Goal: Information Seeking & Learning: Learn about a topic

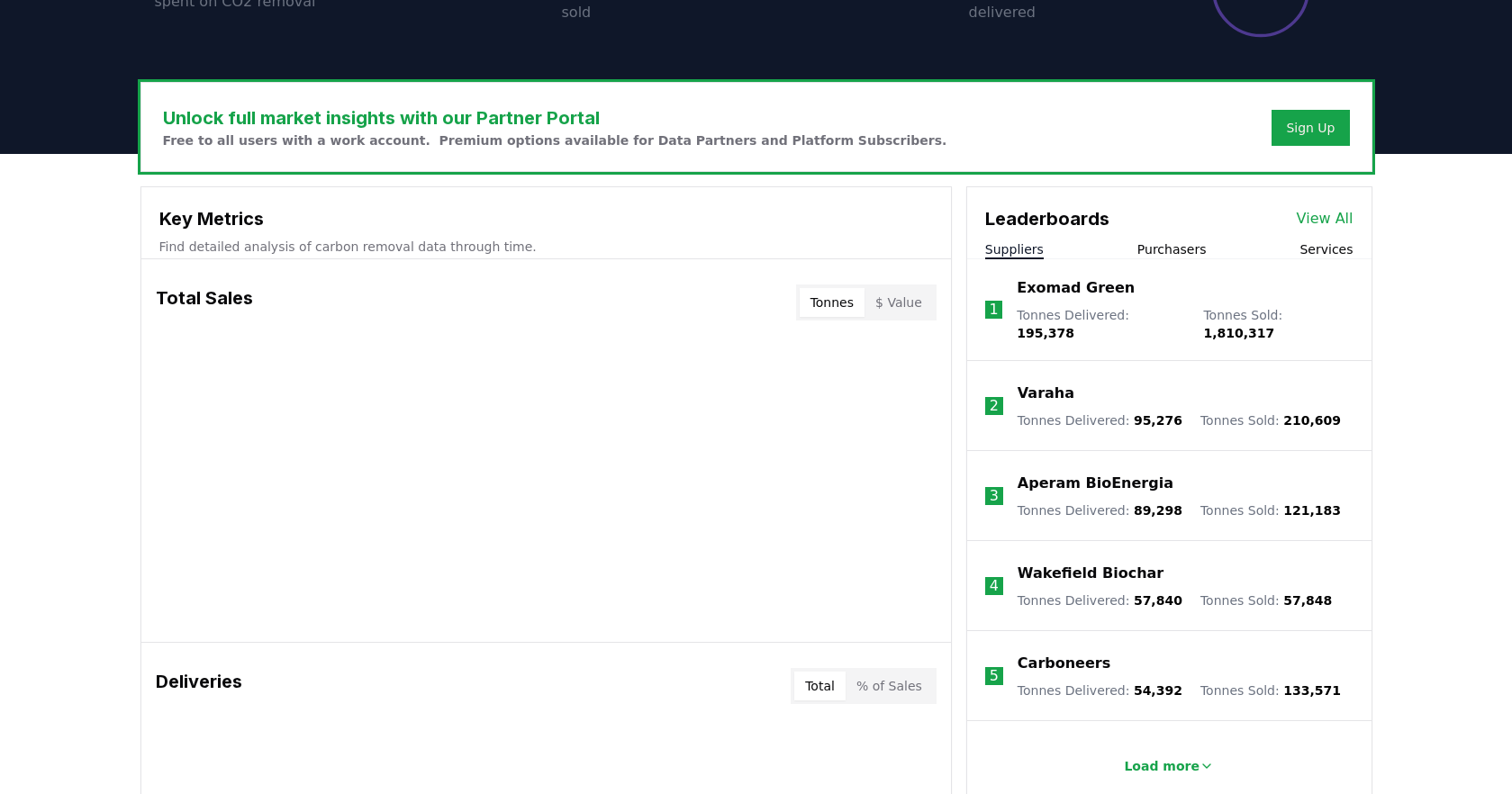
scroll to position [478, 0]
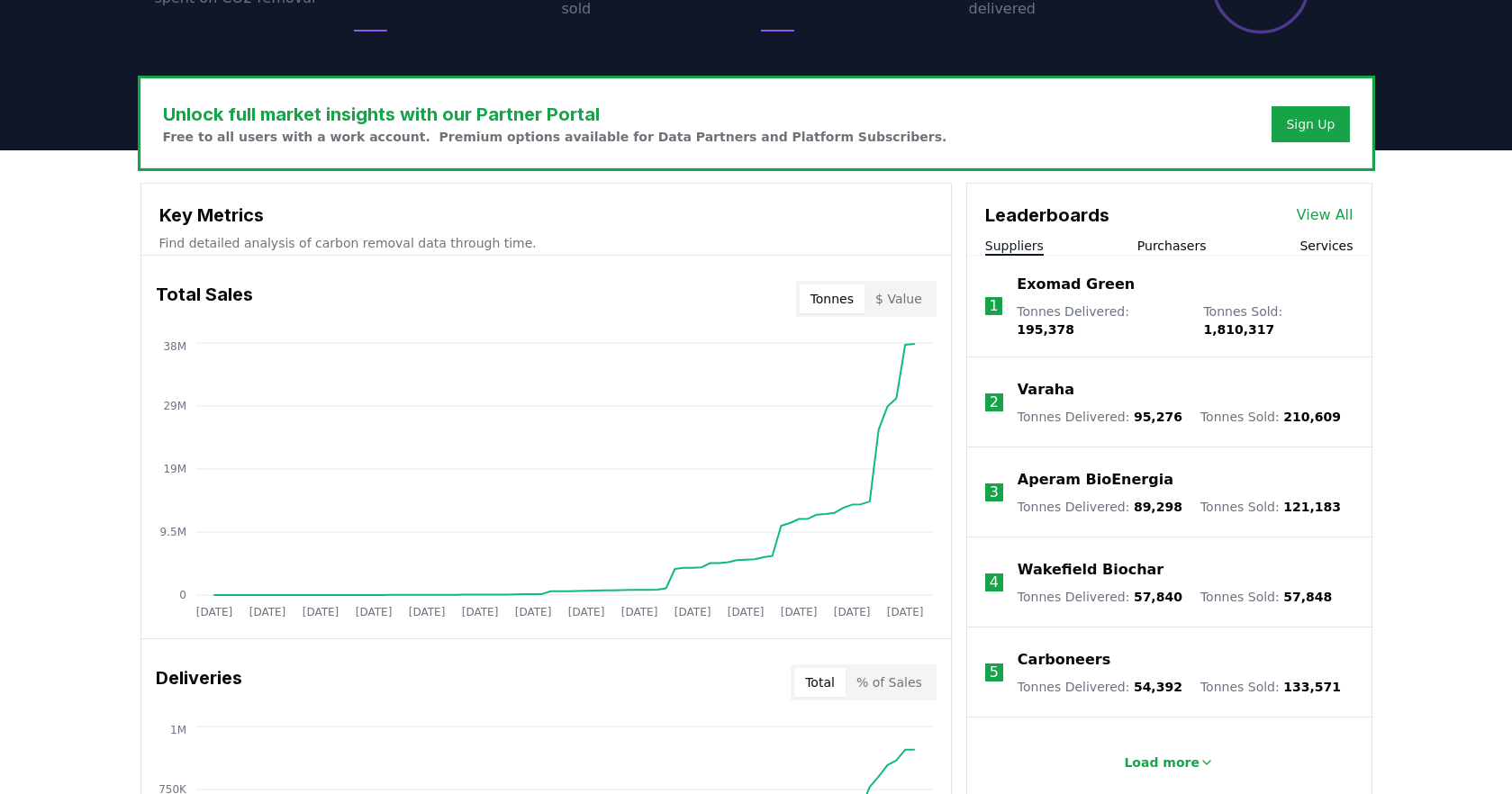
click at [1172, 242] on button "Purchasers" at bounding box center [1172, 245] width 69 height 18
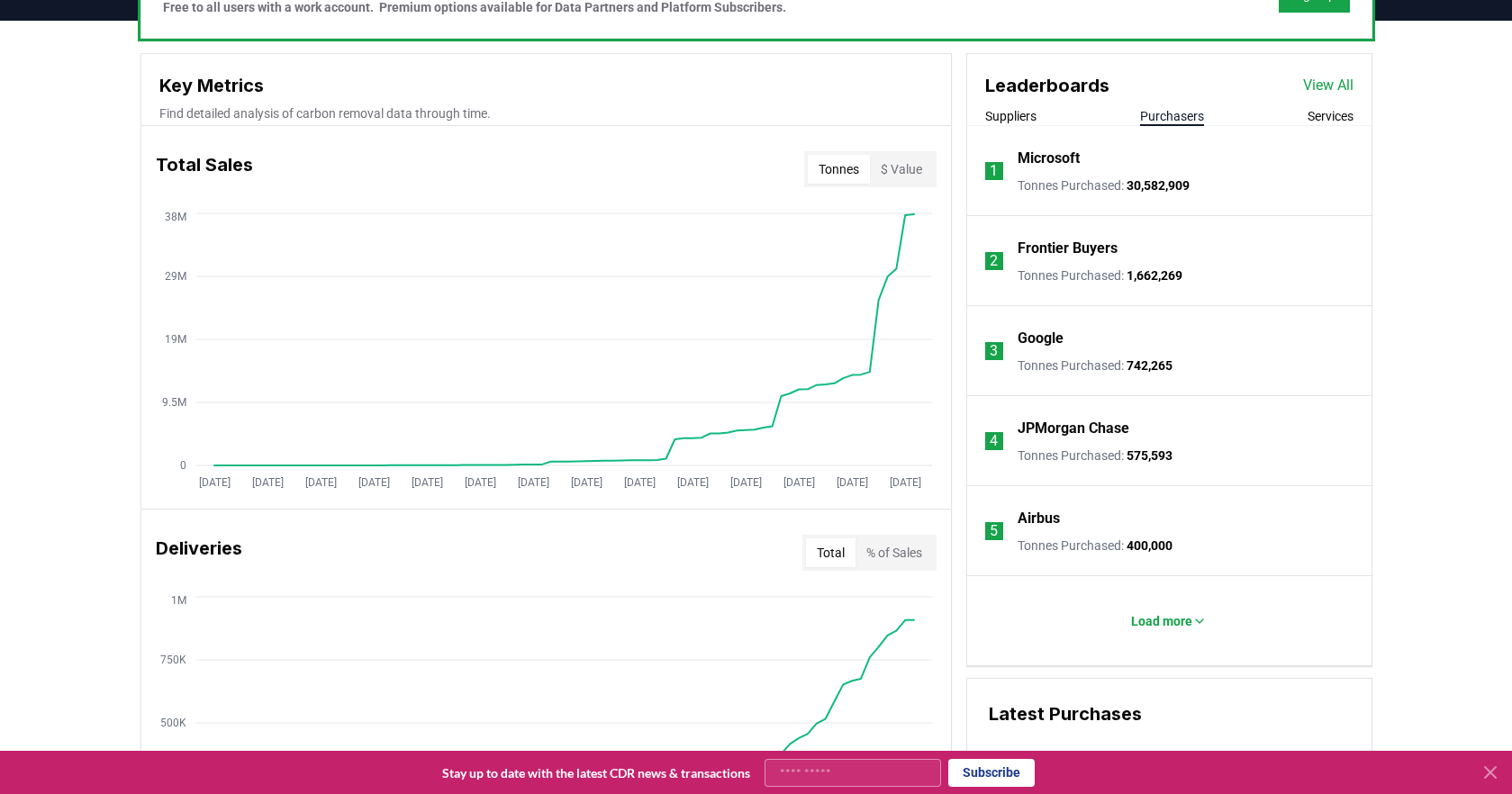
scroll to position [616, 0]
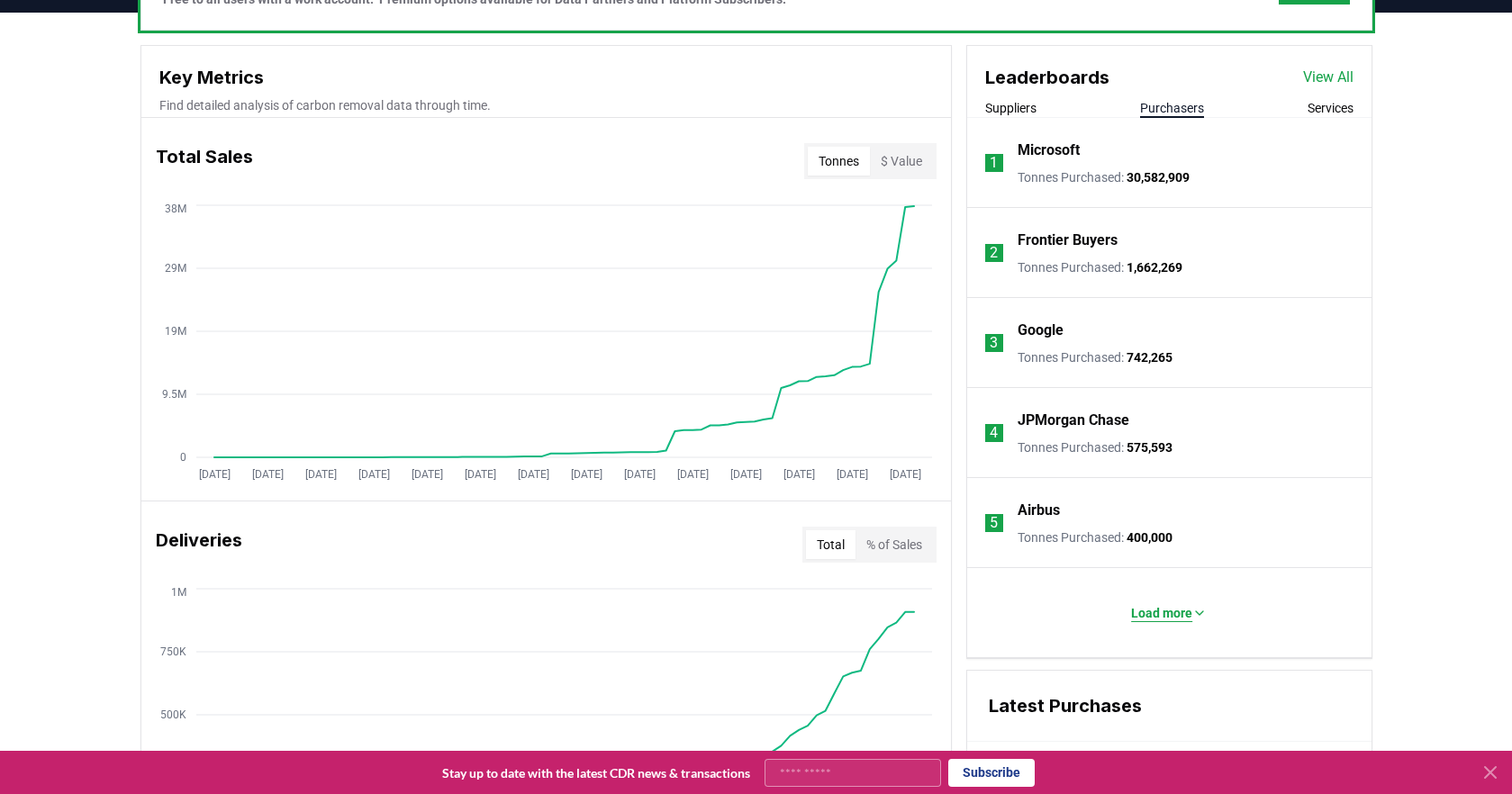
click at [1180, 610] on p "Load more" at bounding box center [1161, 613] width 62 height 18
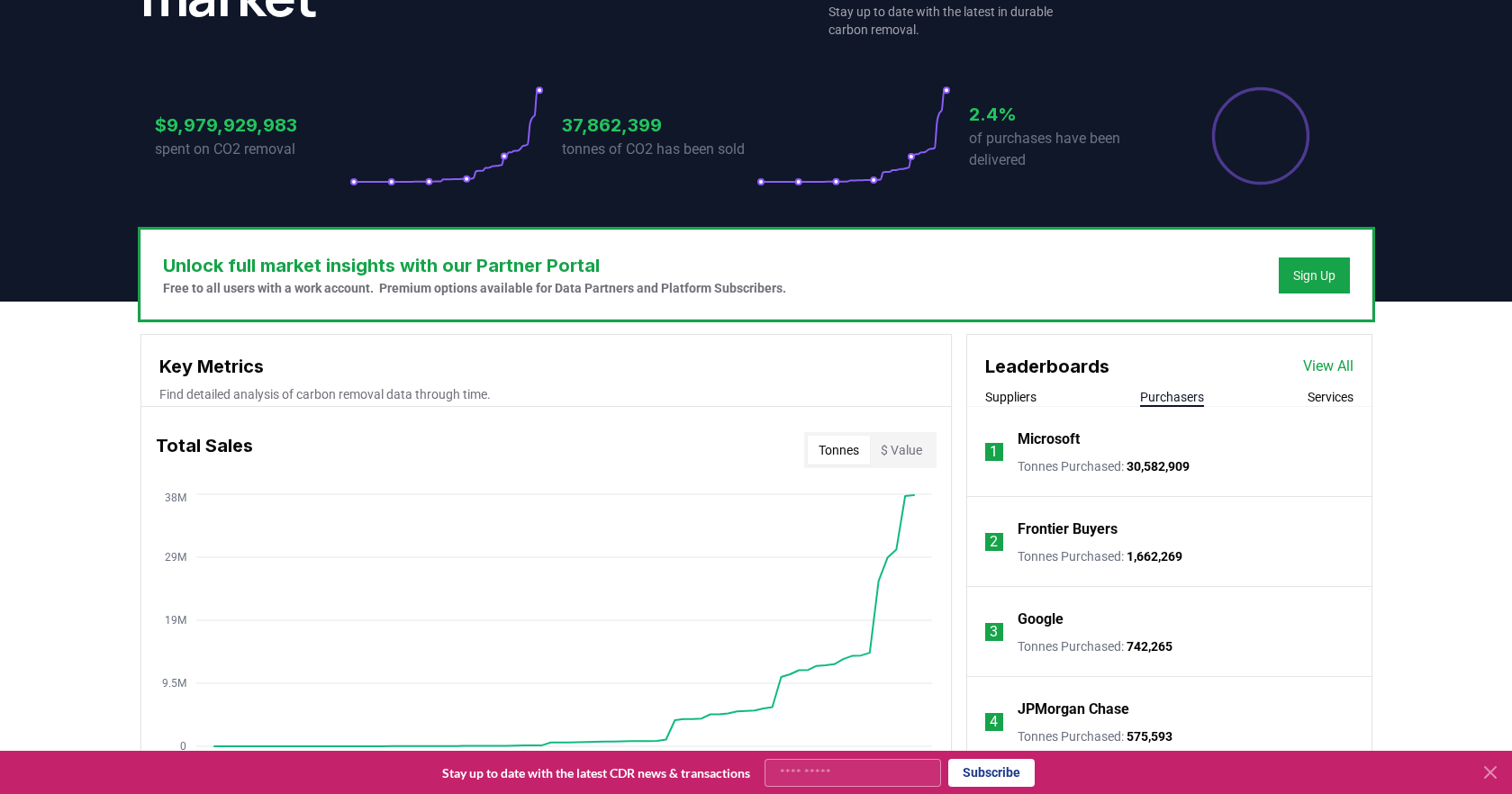
scroll to position [398, 0]
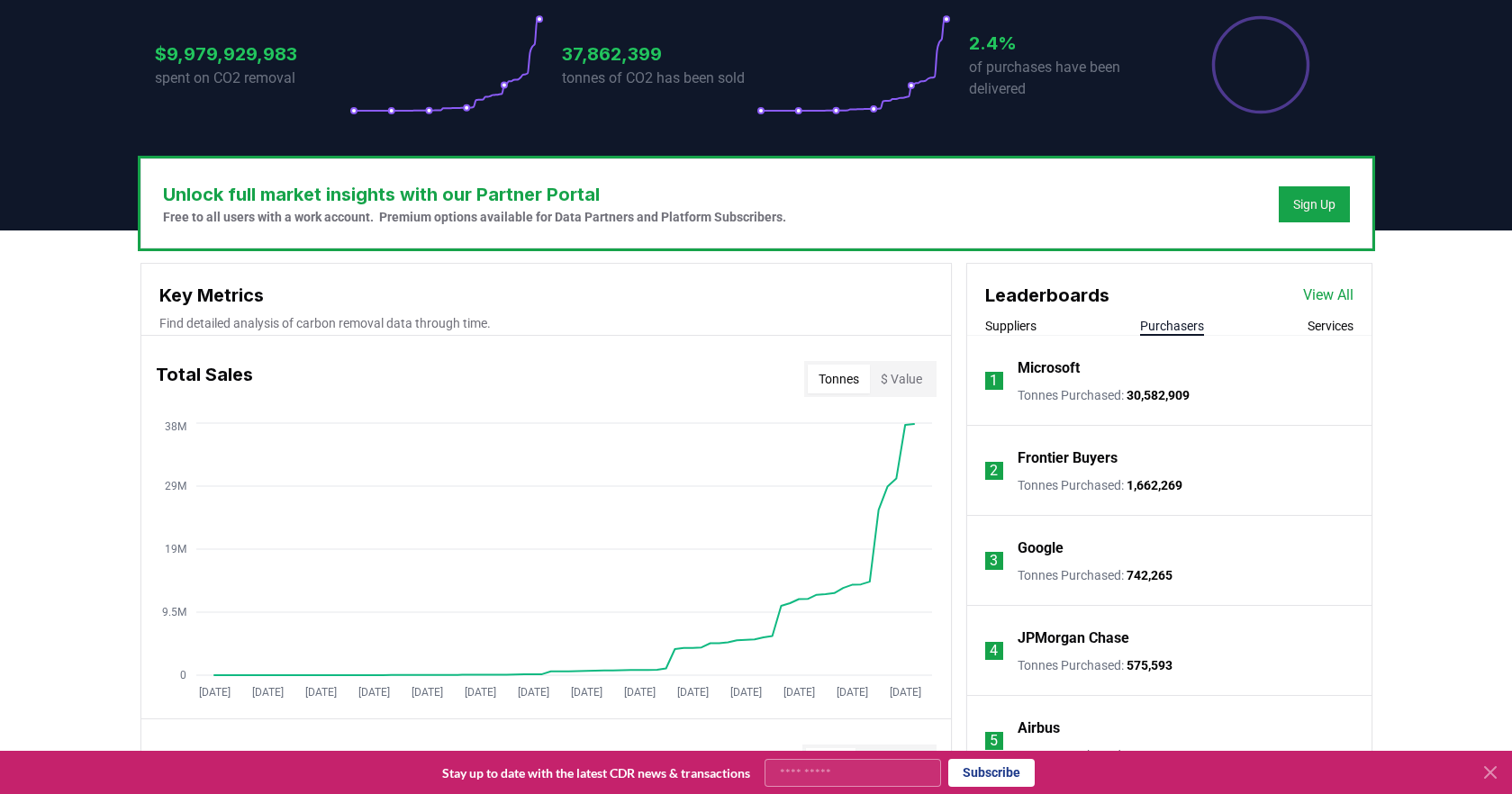
click at [1309, 332] on button "Services" at bounding box center [1330, 326] width 46 height 18
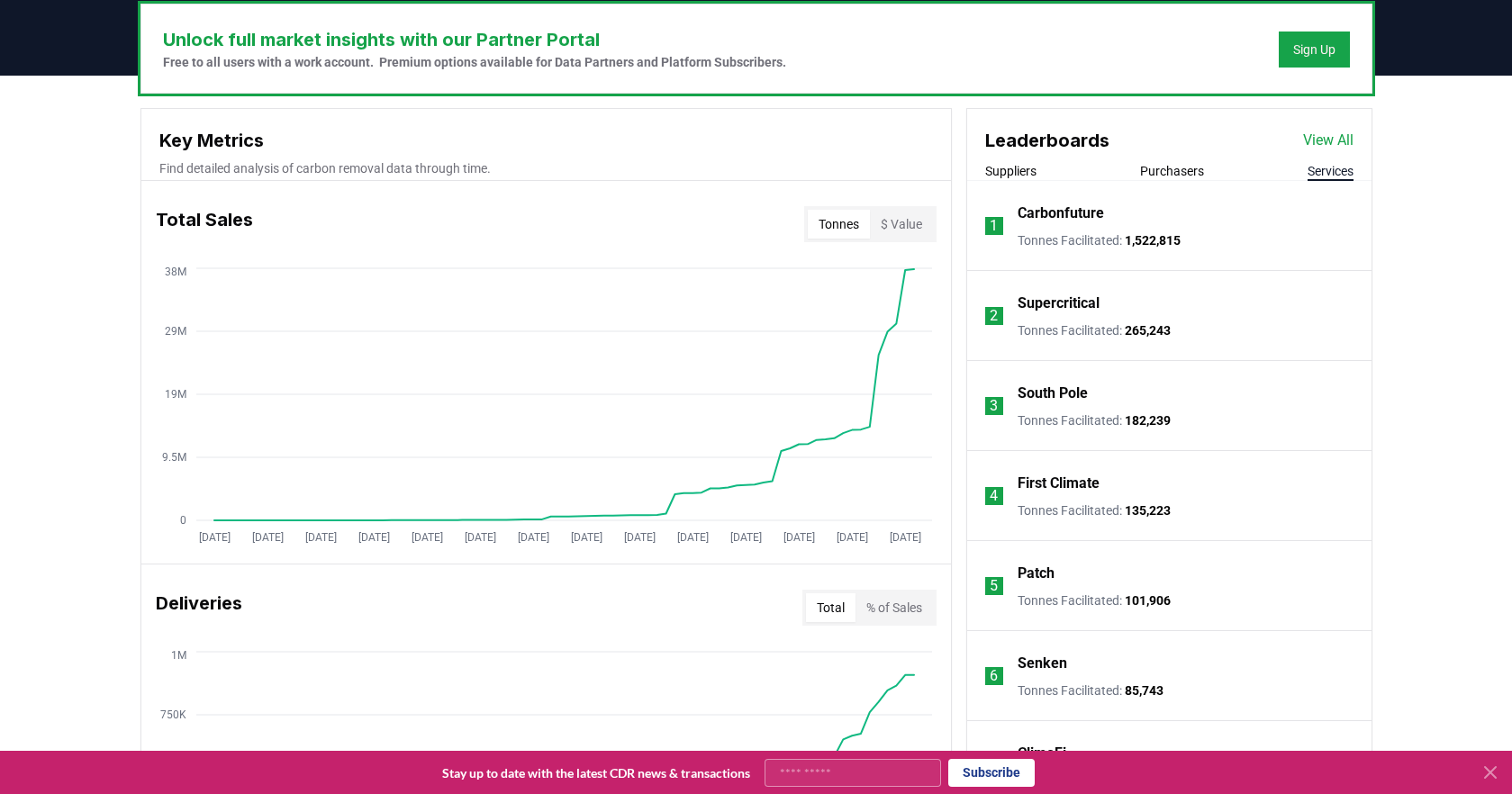
scroll to position [548, 0]
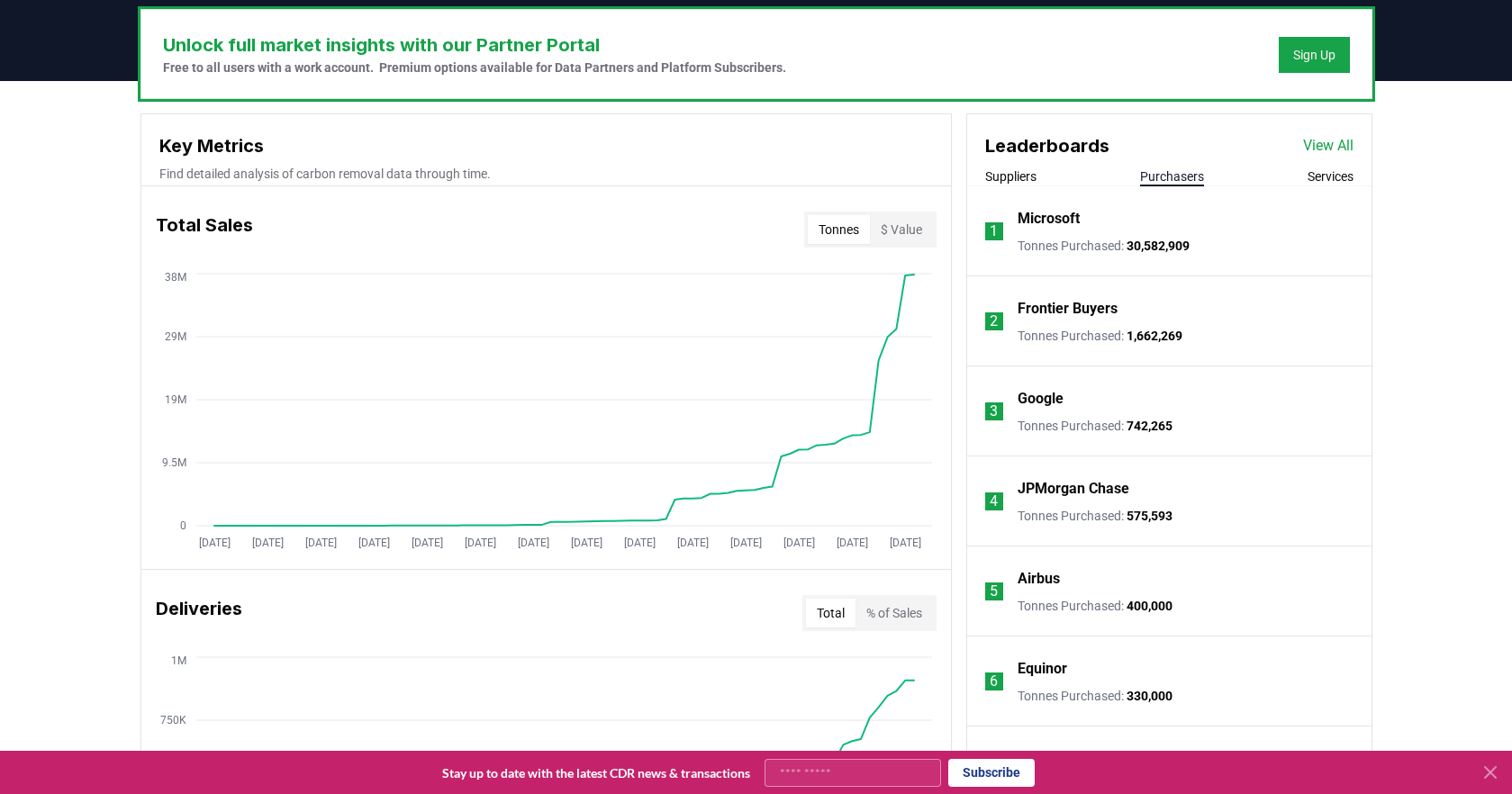
click at [1176, 180] on button "Purchasers" at bounding box center [1171, 176] width 64 height 18
click at [1043, 176] on div "Suppliers Purchasers Services" at bounding box center [1169, 176] width 404 height 19
click at [1028, 176] on button "Suppliers" at bounding box center [1010, 176] width 51 height 18
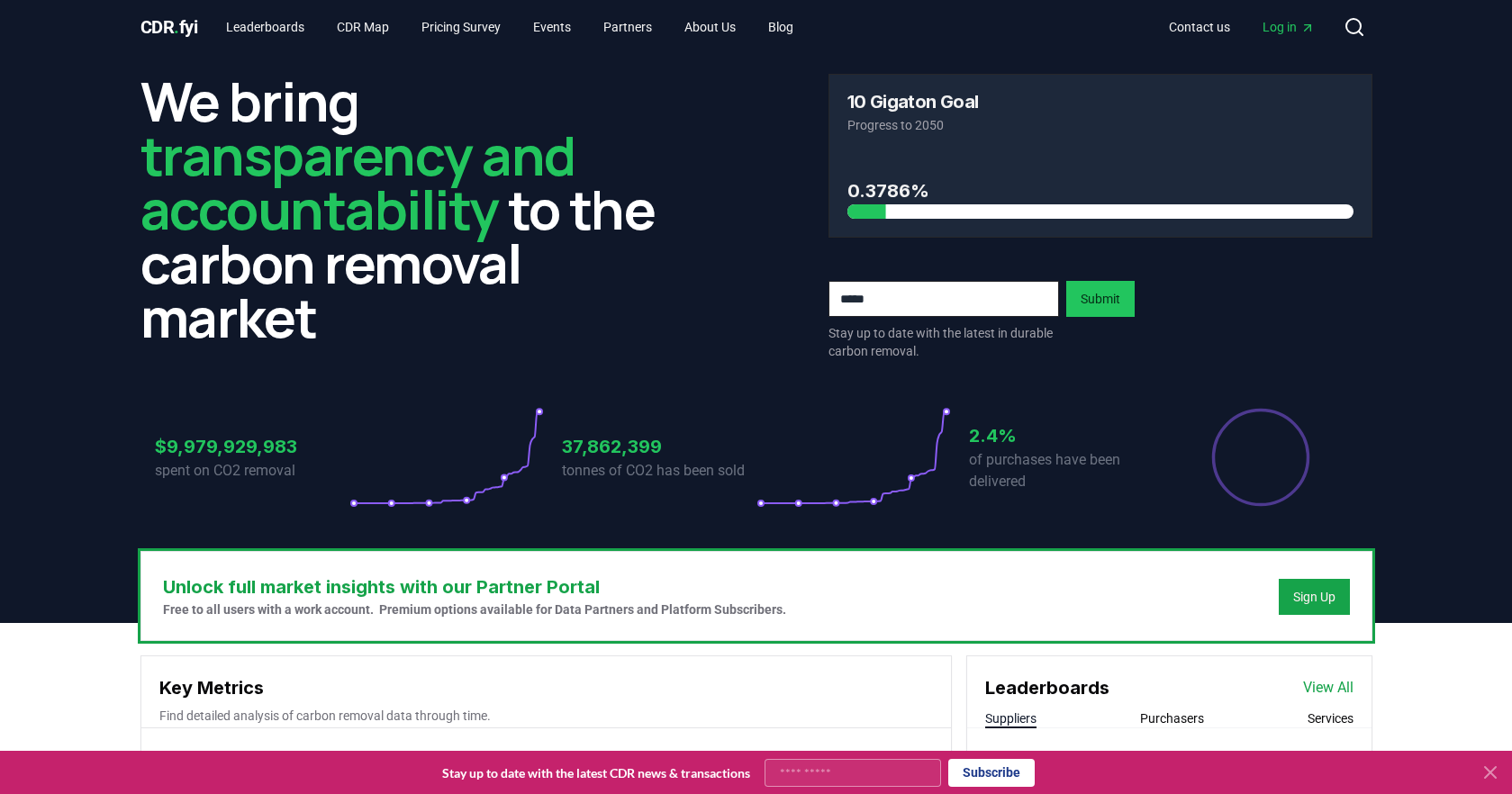
scroll to position [0, 0]
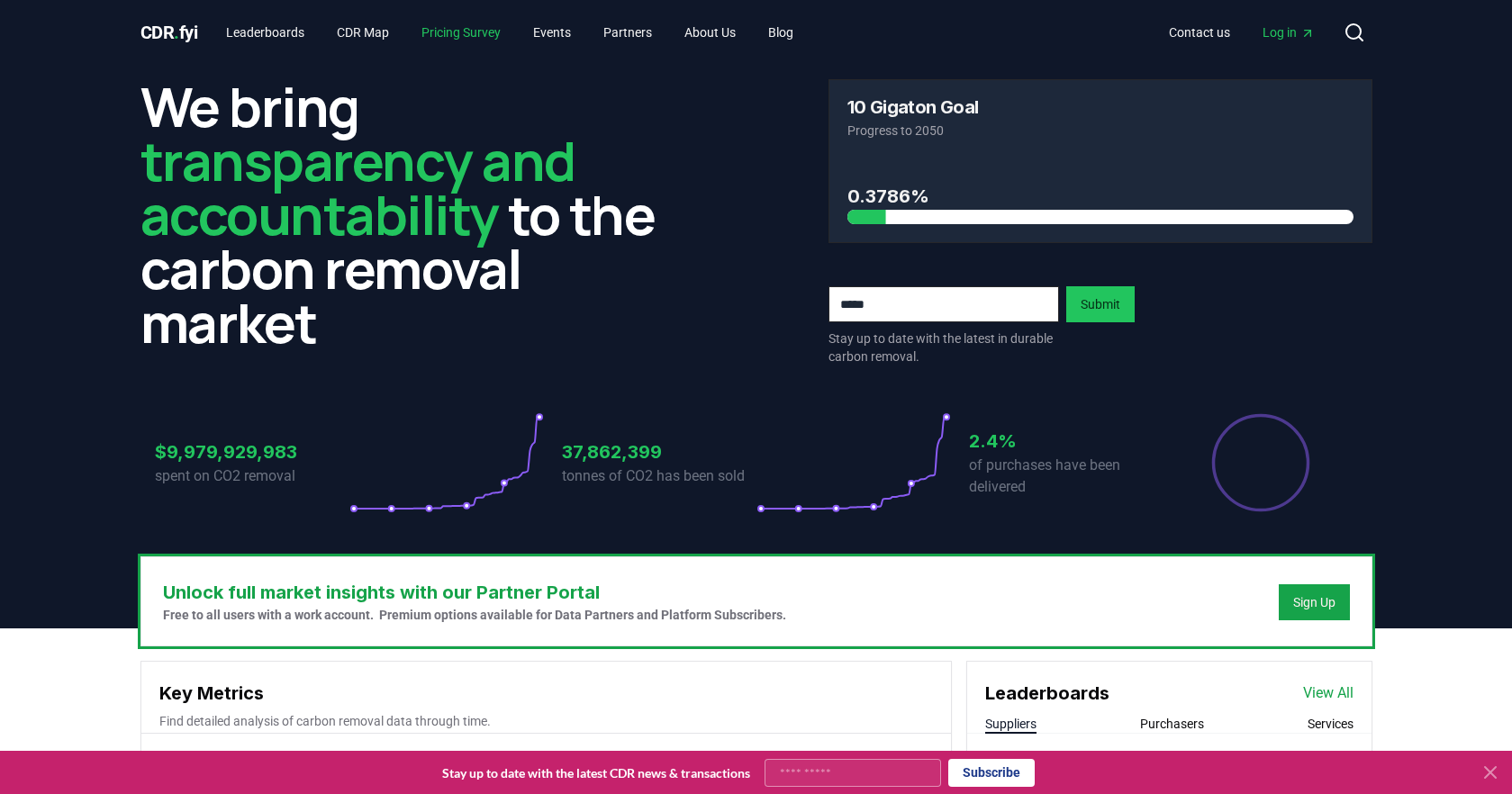
click at [492, 25] on link "Pricing Survey" at bounding box center [461, 32] width 108 height 32
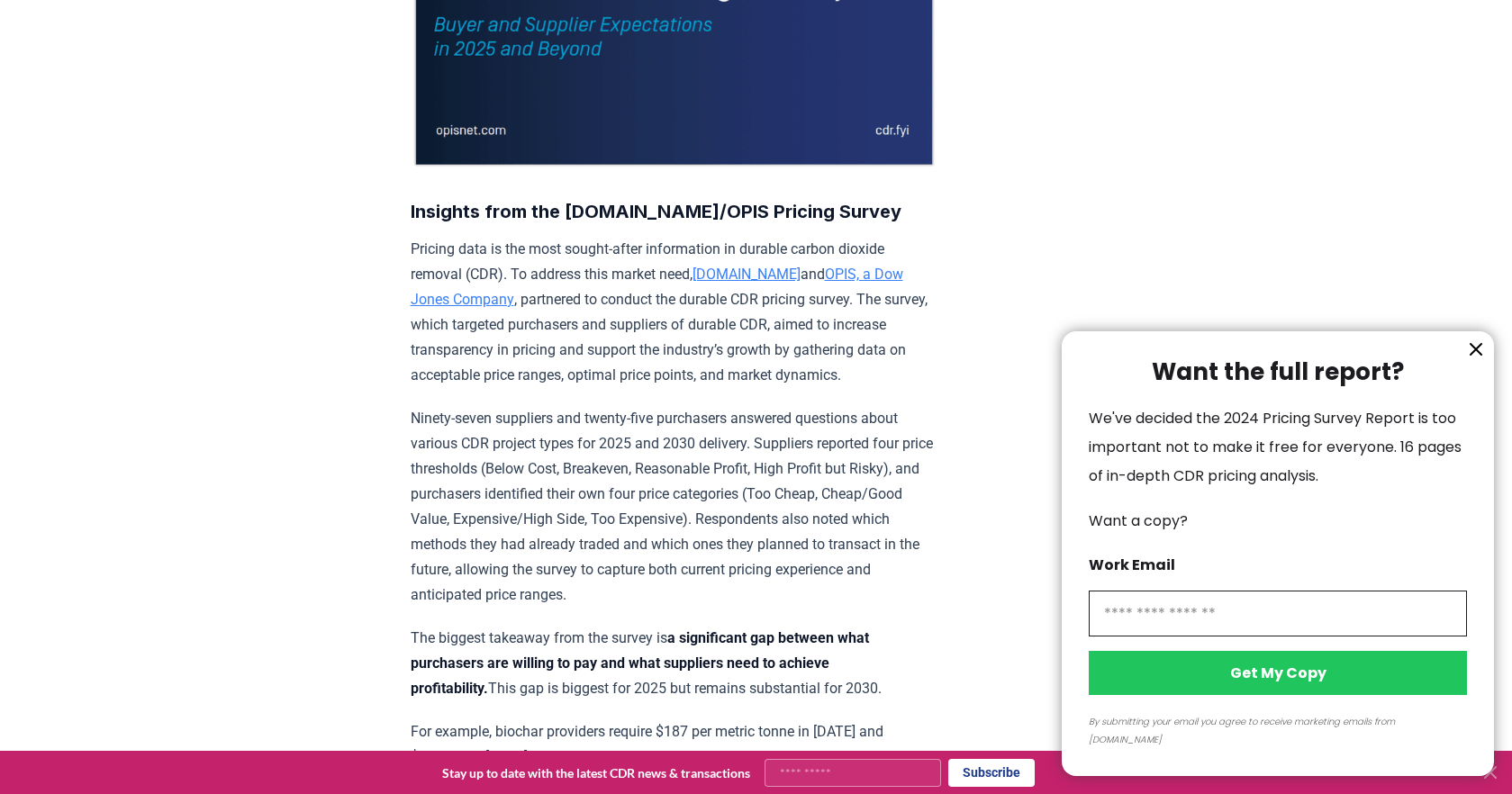
scroll to position [422, 0]
click at [1190, 634] on input "information" at bounding box center [1277, 613] width 378 height 46
type input "**********"
click at [1253, 690] on button "Get My Copy" at bounding box center [1277, 673] width 378 height 44
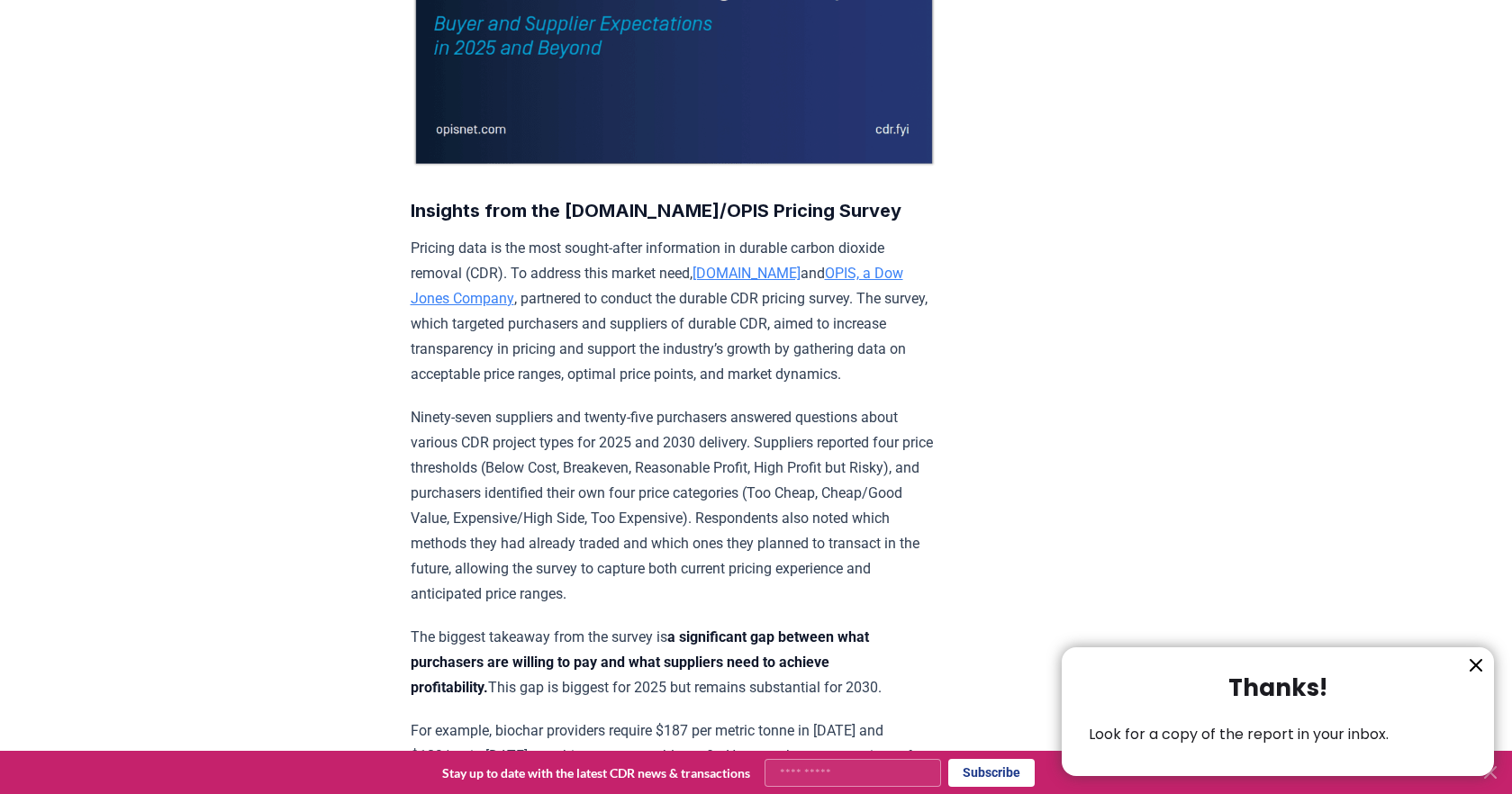
click at [1482, 663] on icon "information" at bounding box center [1476, 665] width 22 height 22
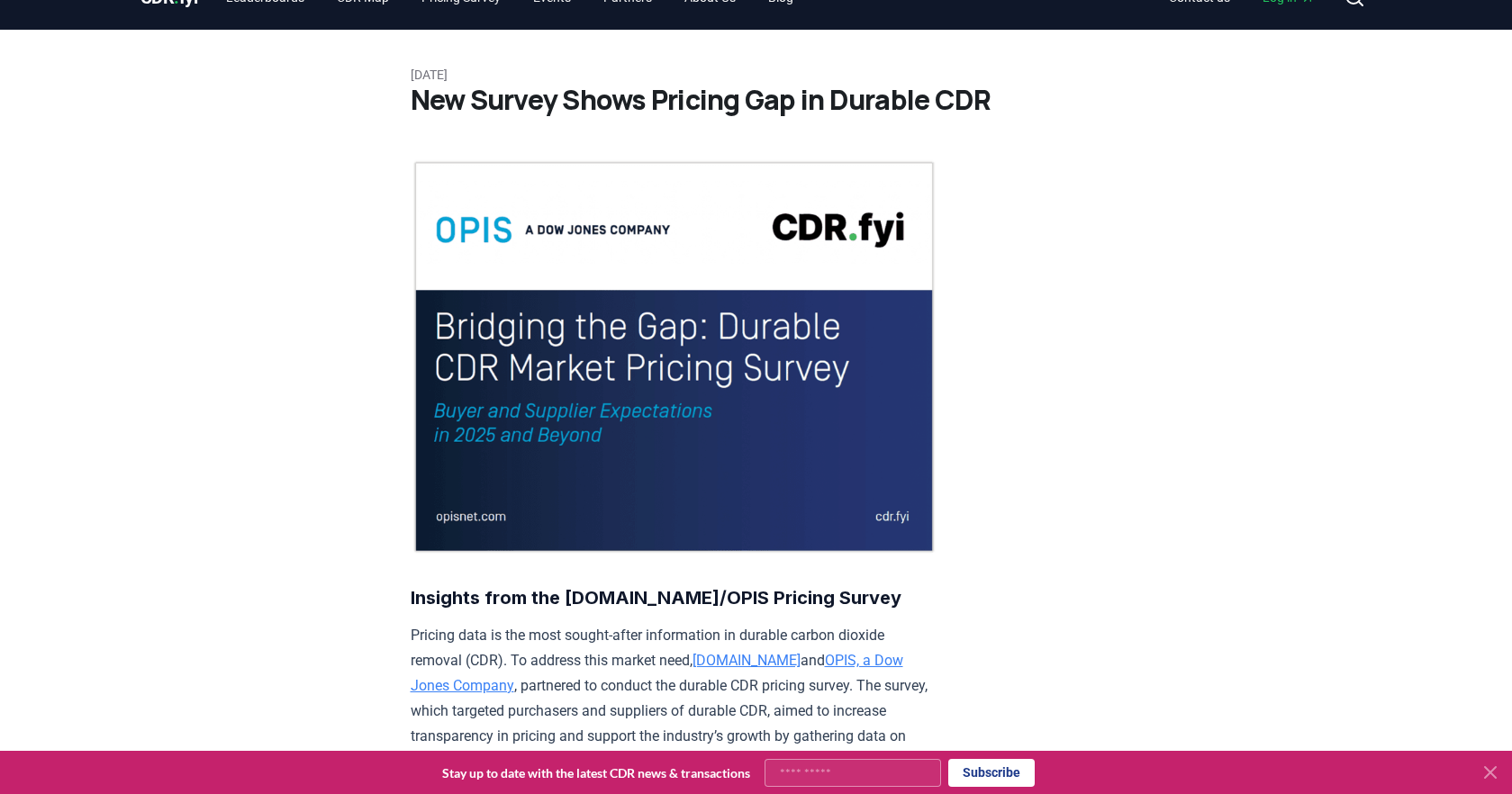
scroll to position [0, 0]
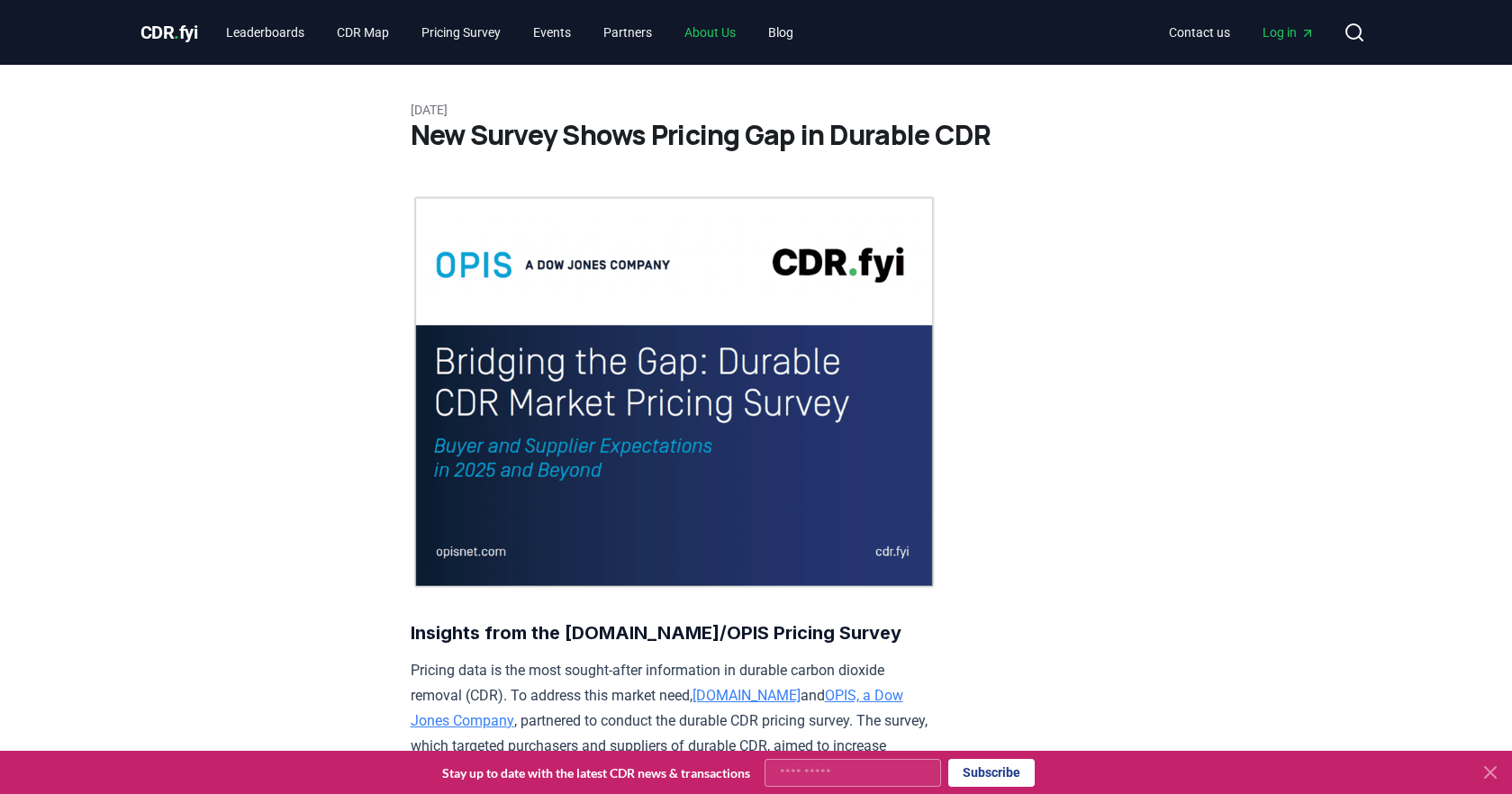
click at [709, 40] on link "About Us" at bounding box center [710, 32] width 80 height 32
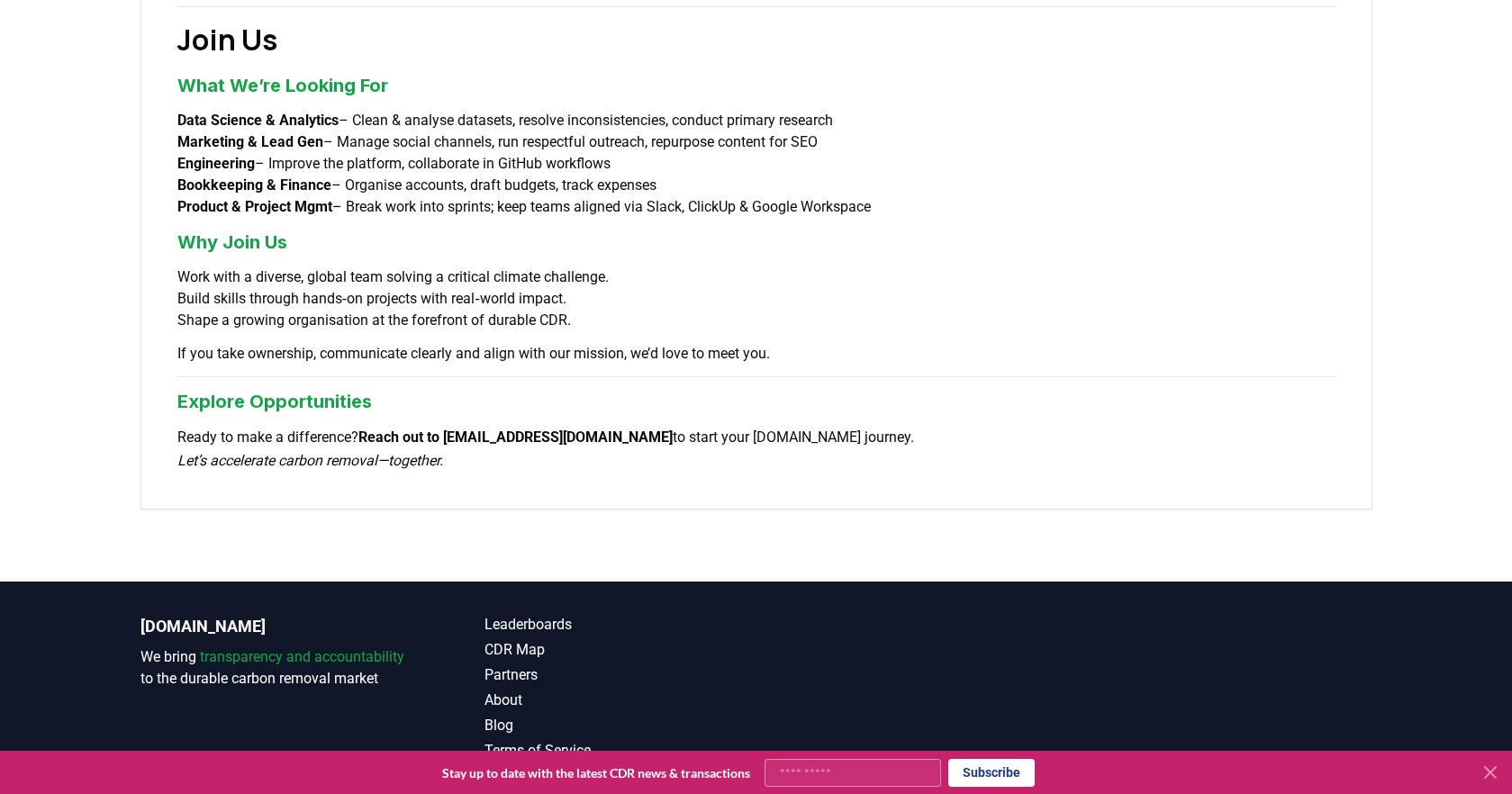
scroll to position [1402, 0]
click at [1492, 776] on icon at bounding box center [1490, 772] width 22 height 22
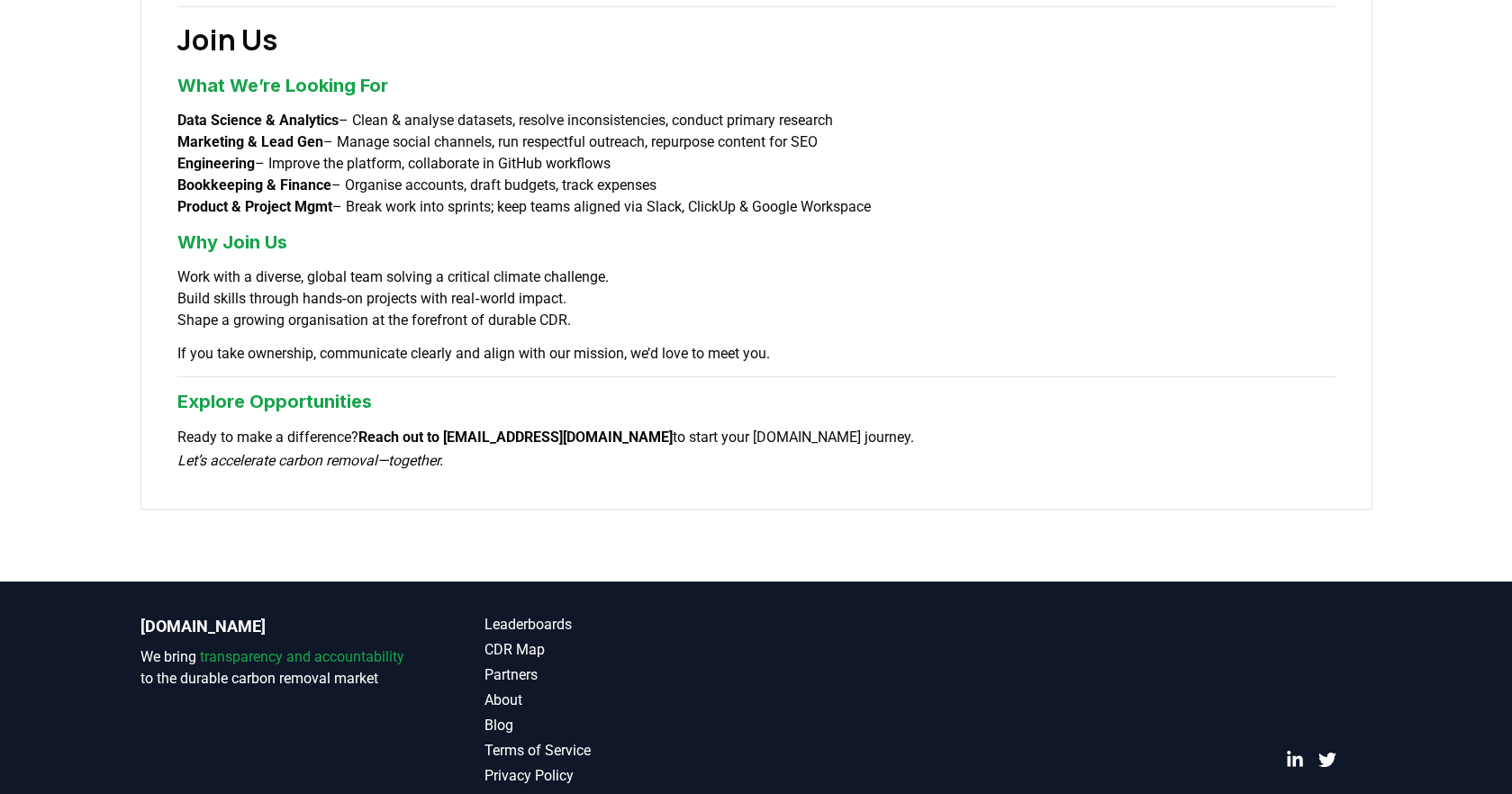
click at [510, 790] on link "Contact" at bounding box center [620, 801] width 272 height 22
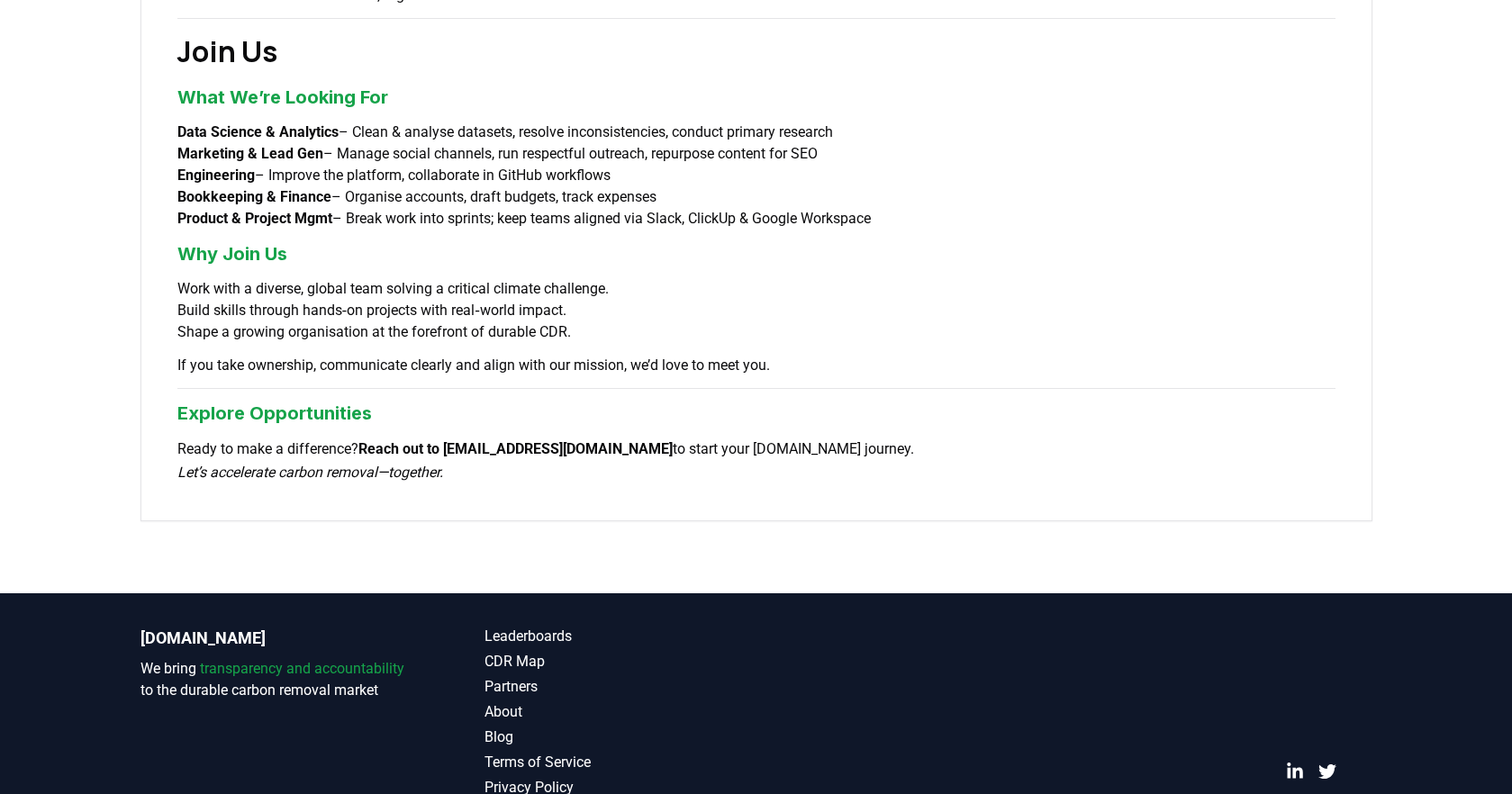
scroll to position [0, 0]
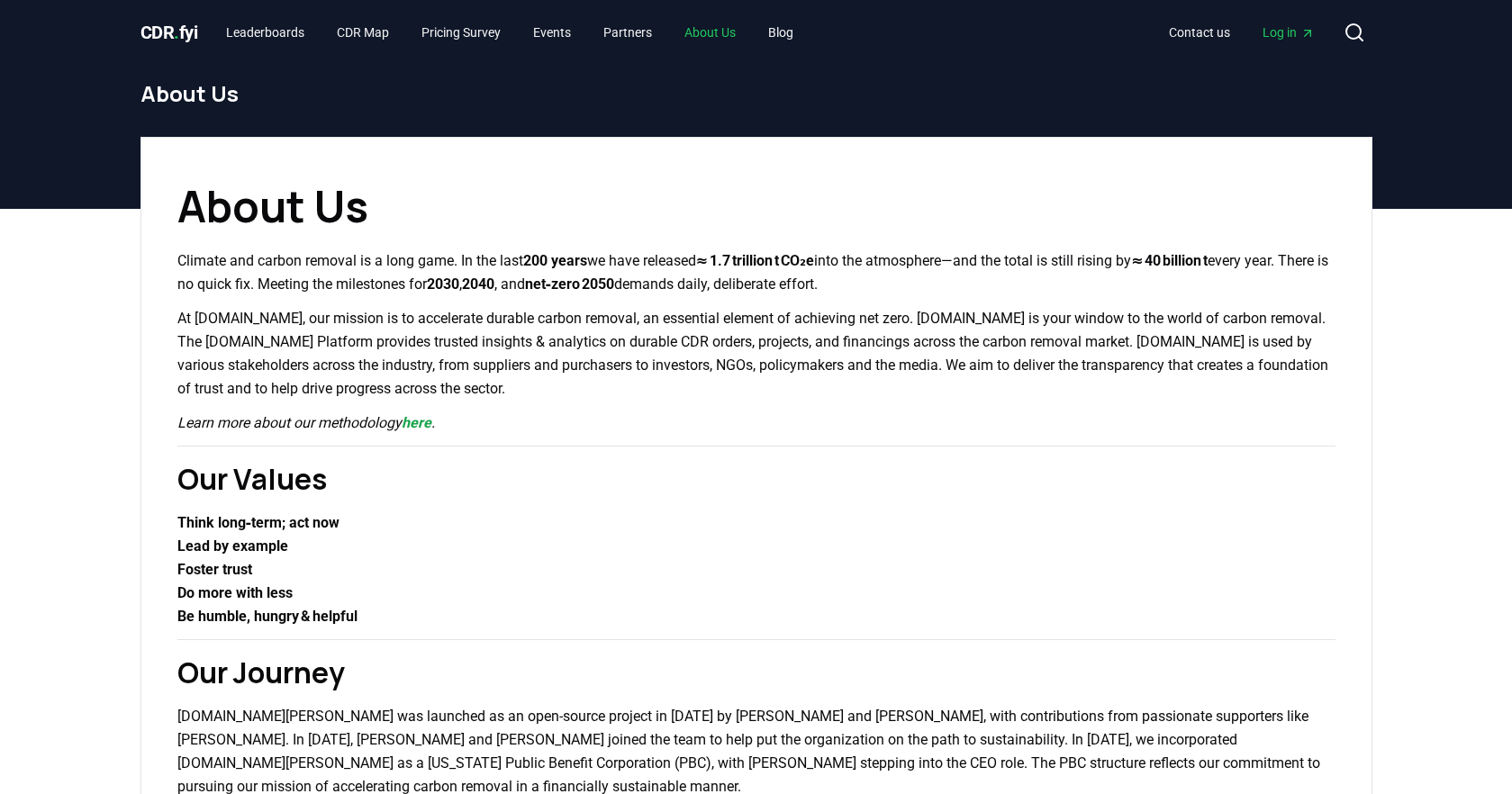
click at [732, 29] on link "About Us" at bounding box center [710, 32] width 80 height 32
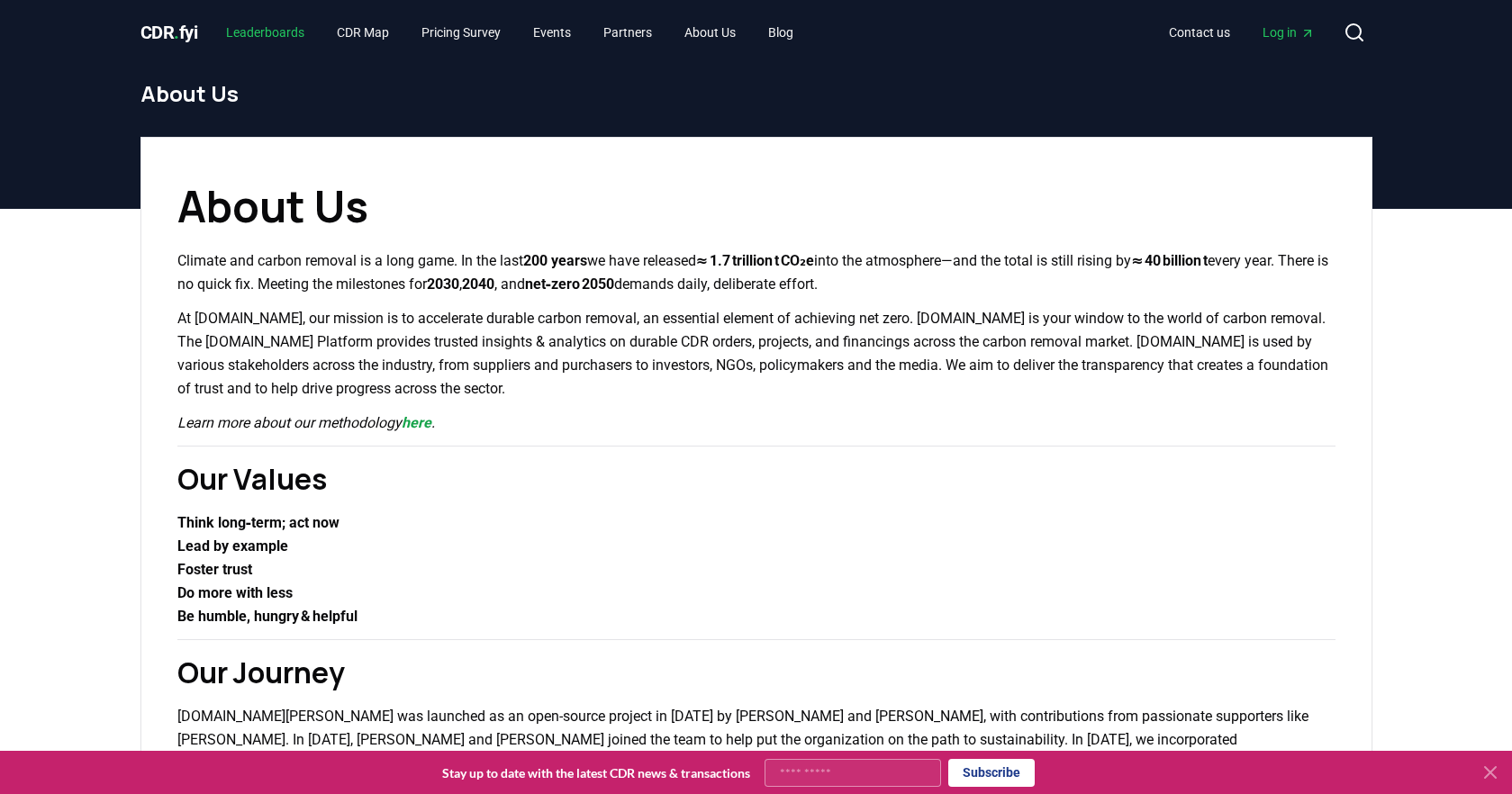
click at [267, 32] on link "Leaderboards" at bounding box center [265, 32] width 108 height 32
